Goal: Browse casually

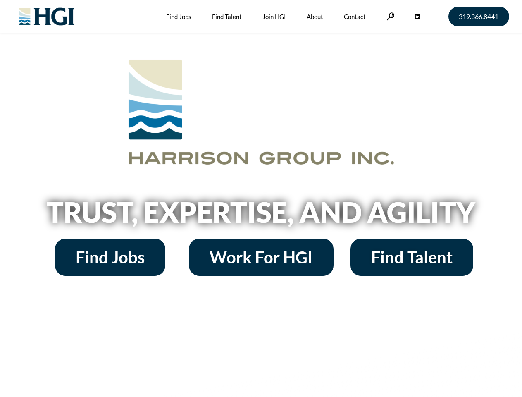
click at [261, 198] on h2 "Trust, Expertise, and Agility" at bounding box center [261, 212] width 471 height 28
click at [389, 16] on link at bounding box center [390, 16] width 8 height 8
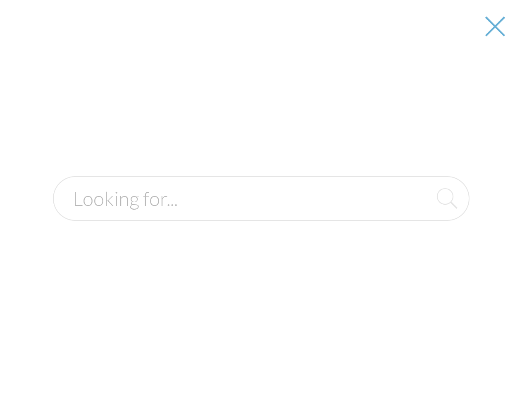
click at [261, 215] on h2 "Trust, Expertise, and Agility" at bounding box center [261, 212] width 471 height 28
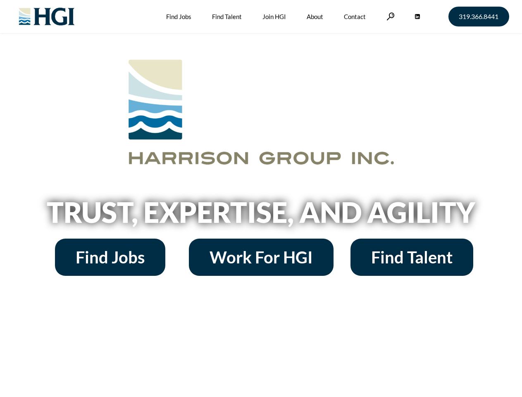
click at [261, 198] on h2 "Trust, Expertise, and Agility" at bounding box center [261, 212] width 471 height 28
click at [389, 16] on link at bounding box center [390, 16] width 8 height 8
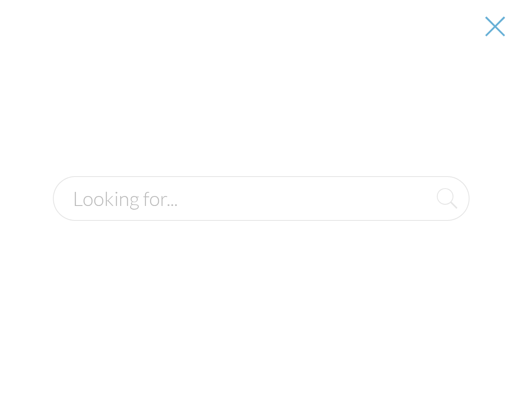
click at [261, 215] on h2 "Trust, Expertise, and Agility" at bounding box center [261, 212] width 471 height 28
